Goal: Use online tool/utility: Utilize a website feature to perform a specific function

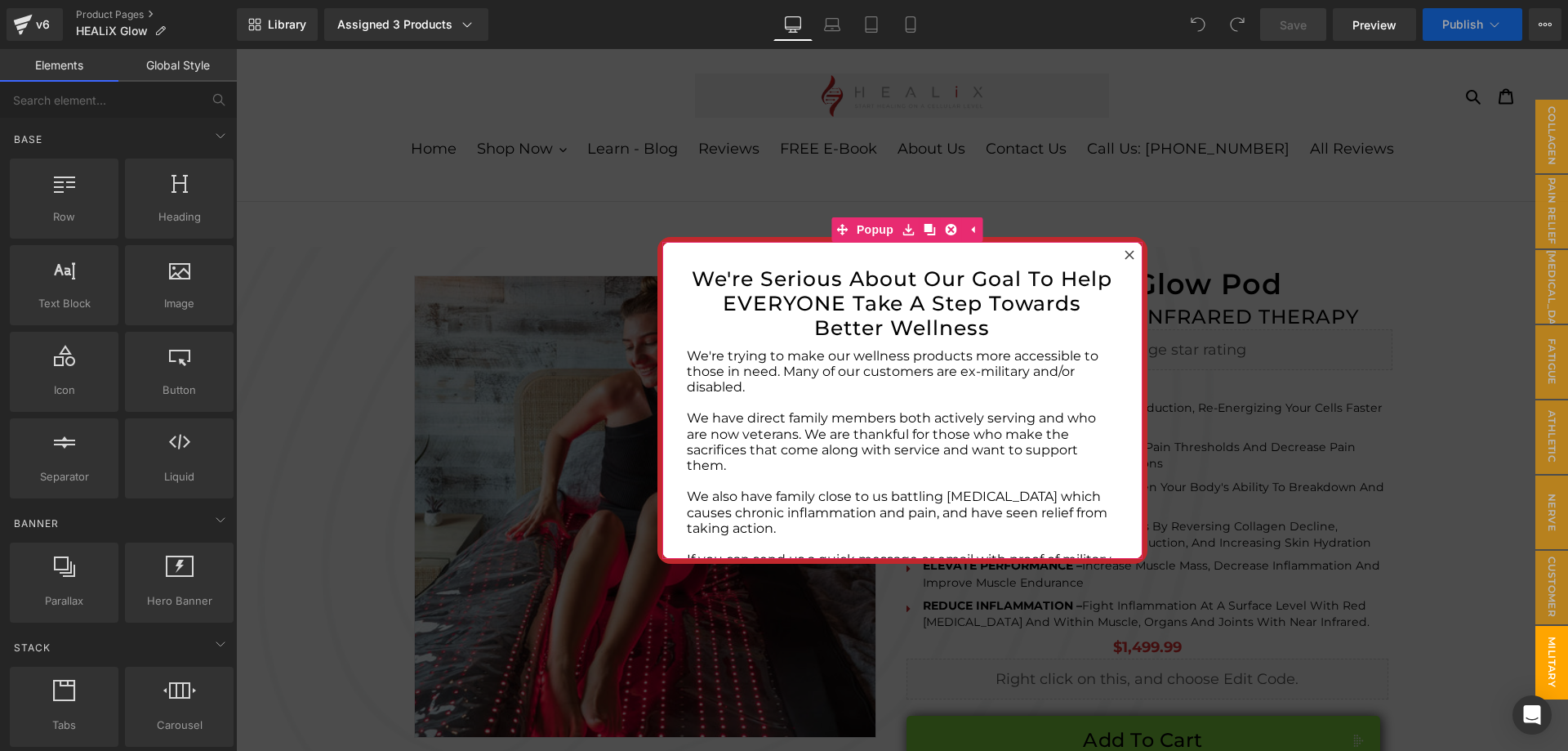
click at [1124, 252] on icon at bounding box center [1128, 254] width 9 height 9
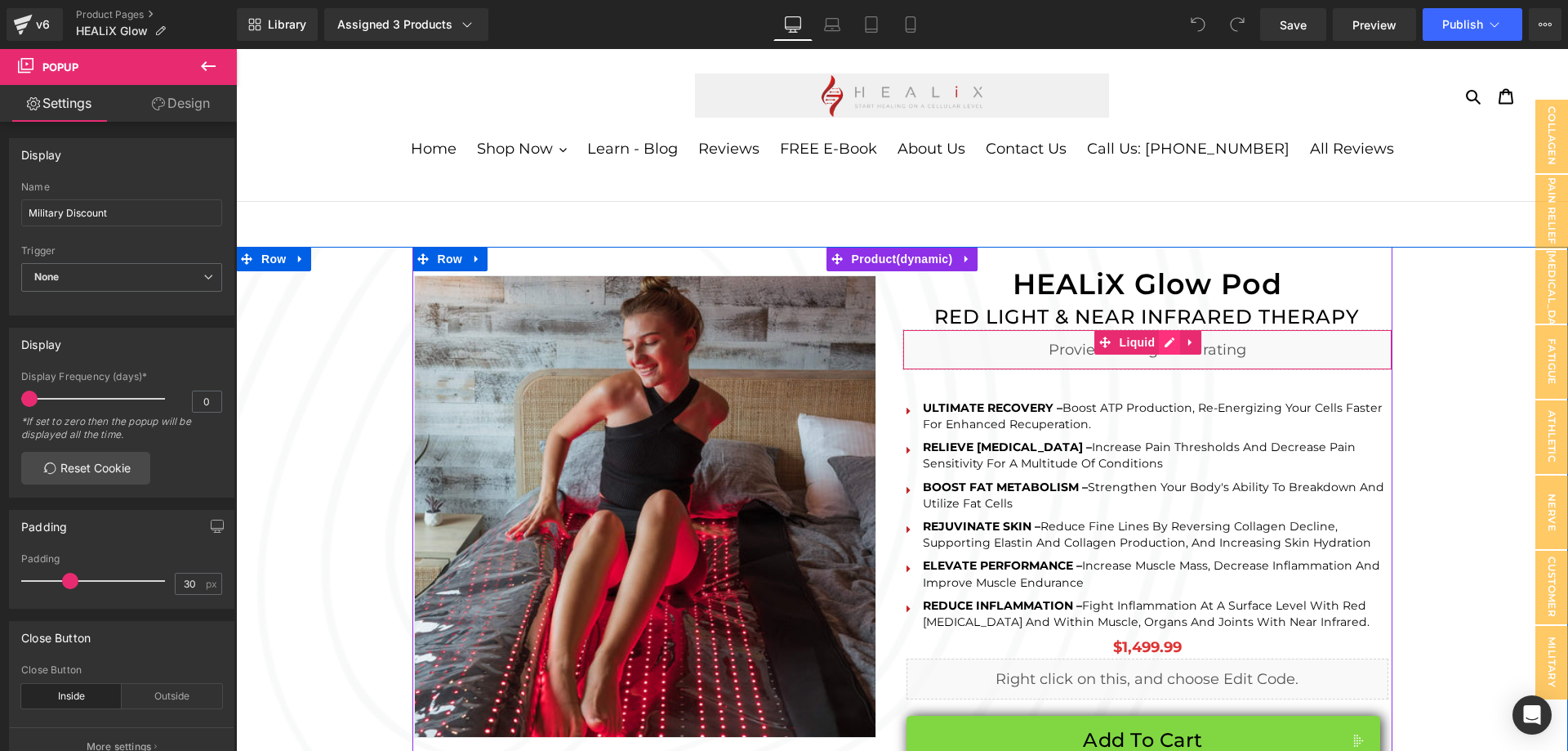
click at [1163, 348] on div "Liquid" at bounding box center [1147, 350] width 490 height 41
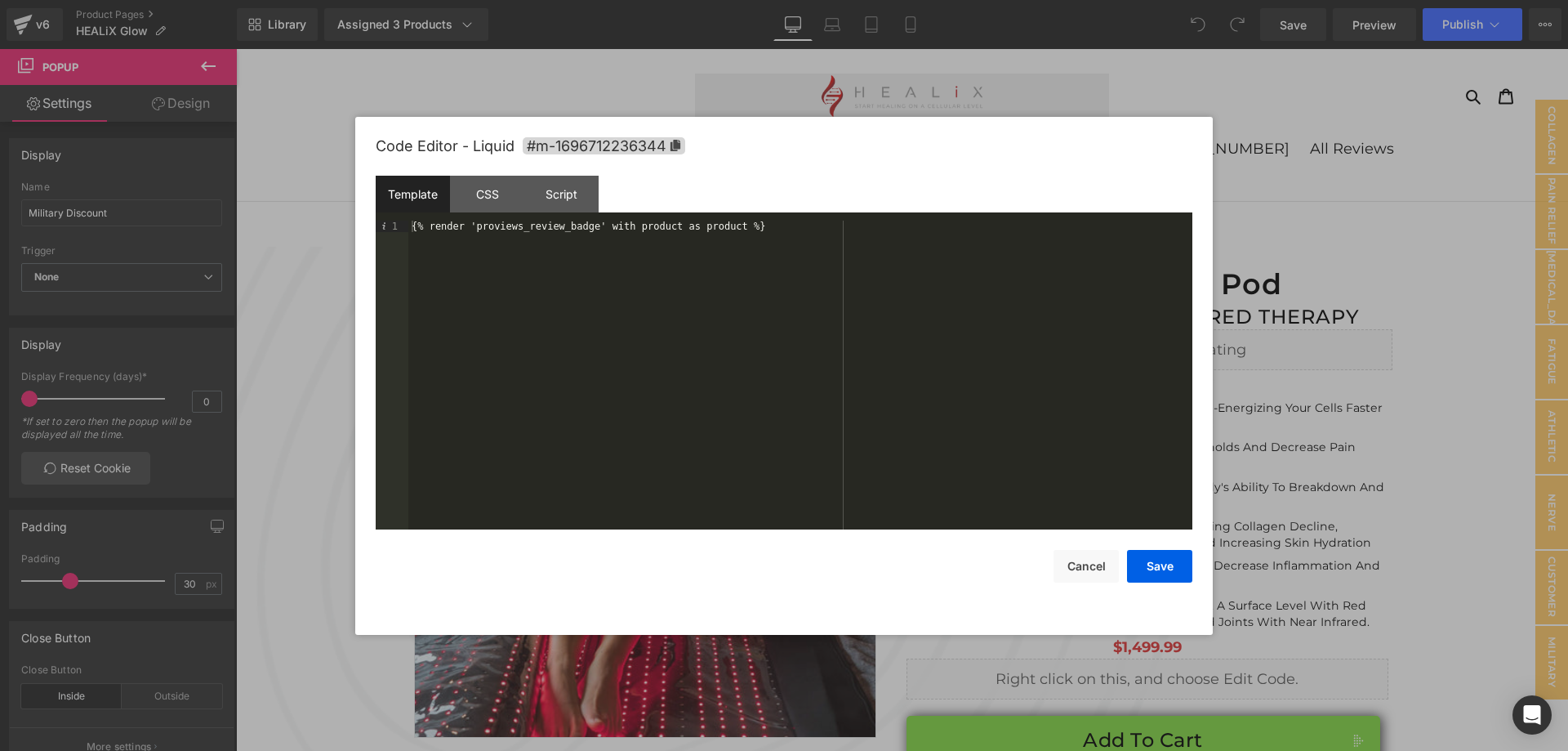
click at [747, 228] on div "{% render 'proviews_review_badge' with product as product %}" at bounding box center [801, 386] width 784 height 331
click at [556, 197] on div "Script" at bounding box center [561, 195] width 74 height 37
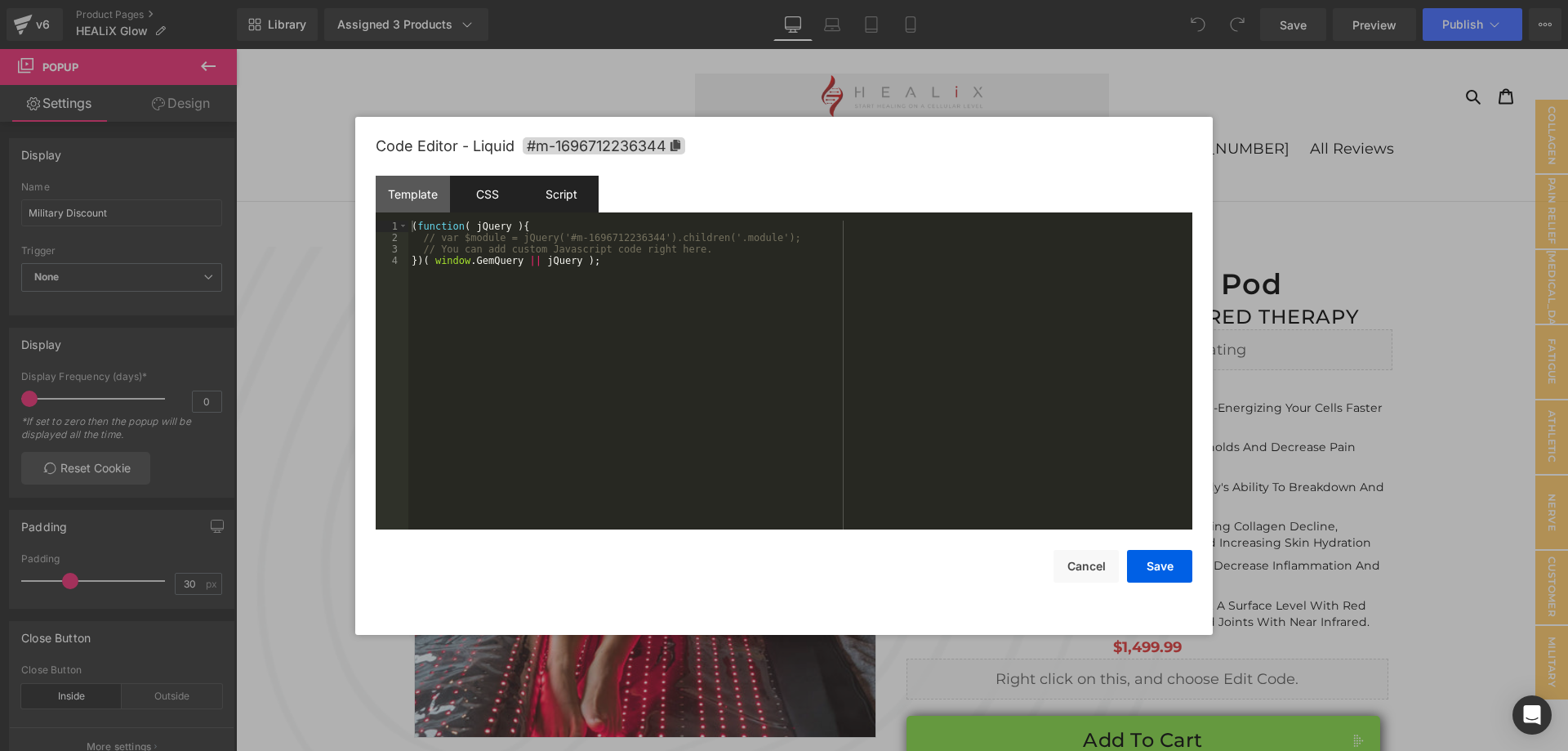
drag, startPoint x: 485, startPoint y: 200, endPoint x: 476, endPoint y: 199, distance: 9.1
click at [483, 199] on div "CSS" at bounding box center [487, 195] width 74 height 37
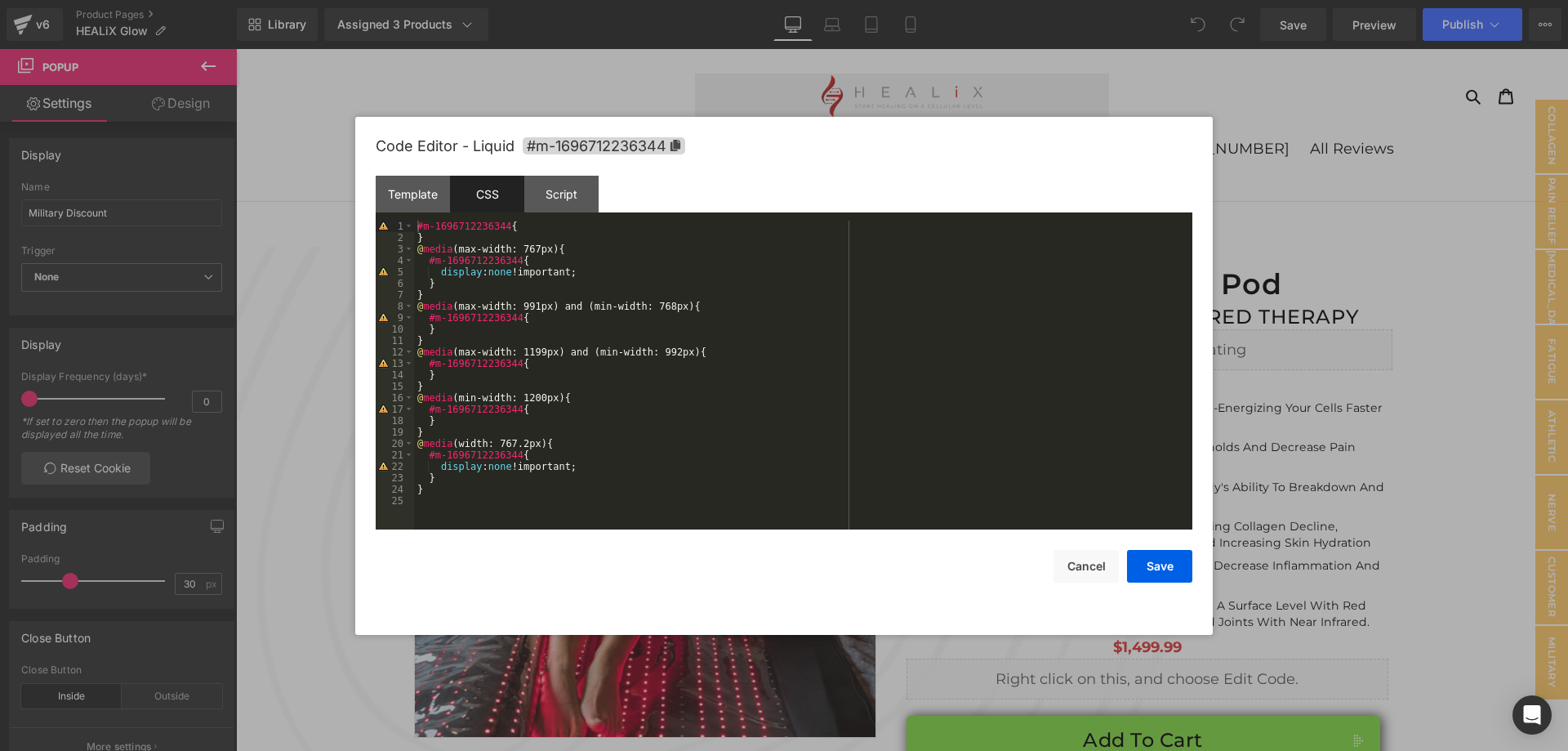
drag, startPoint x: 428, startPoint y: 194, endPoint x: 533, endPoint y: 422, distance: 251.0
click at [427, 194] on div "Template" at bounding box center [413, 195] width 74 height 37
